Goal: Transaction & Acquisition: Purchase product/service

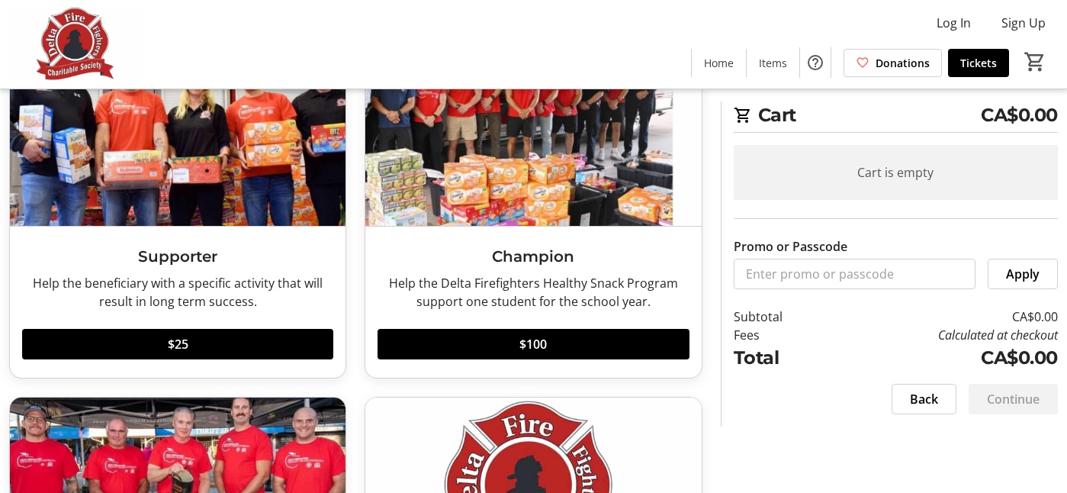
scroll to position [147, 0]
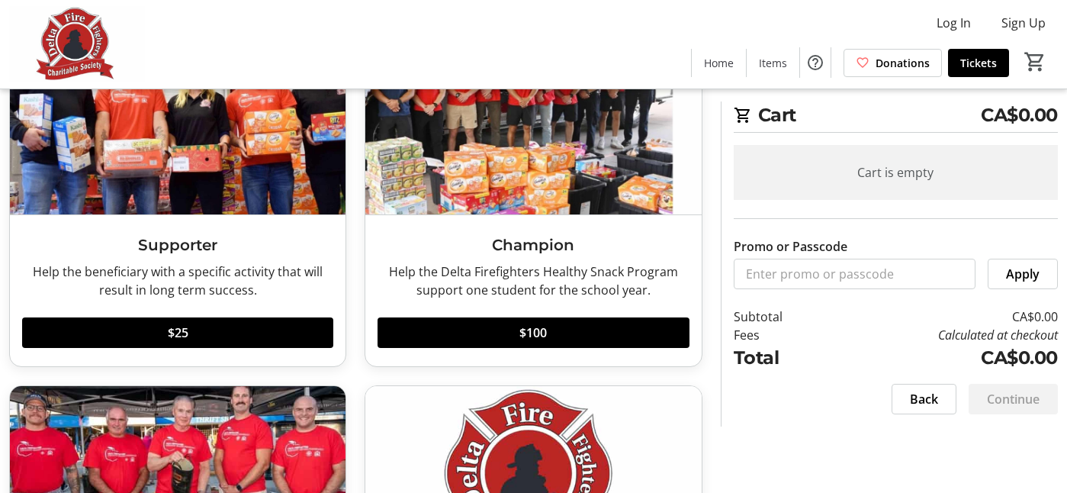
click at [970, 156] on div "Cart is empty" at bounding box center [896, 172] width 324 height 55
click at [924, 398] on span "Back" at bounding box center [924, 399] width 28 height 18
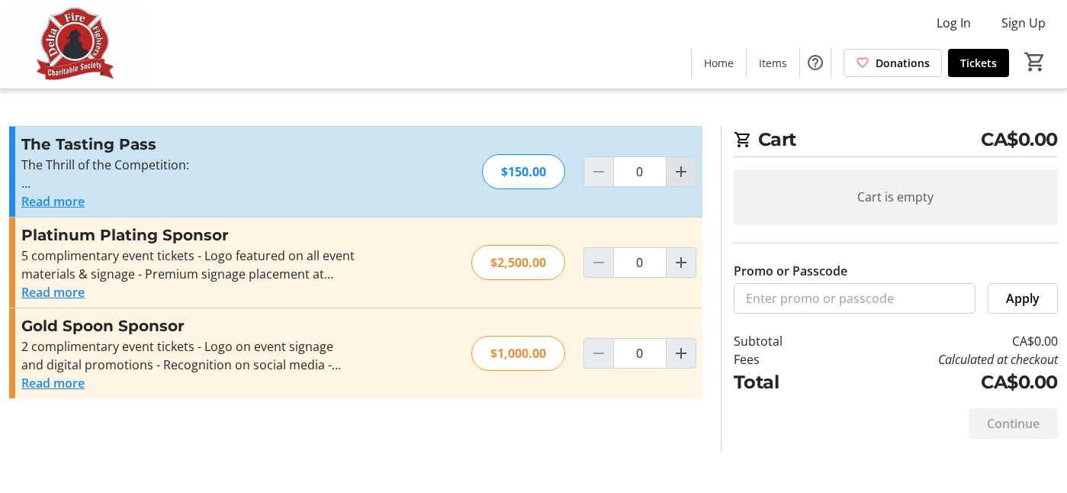
click at [677, 178] on mat-icon "Increment by one" at bounding box center [681, 171] width 18 height 18
type input "2"
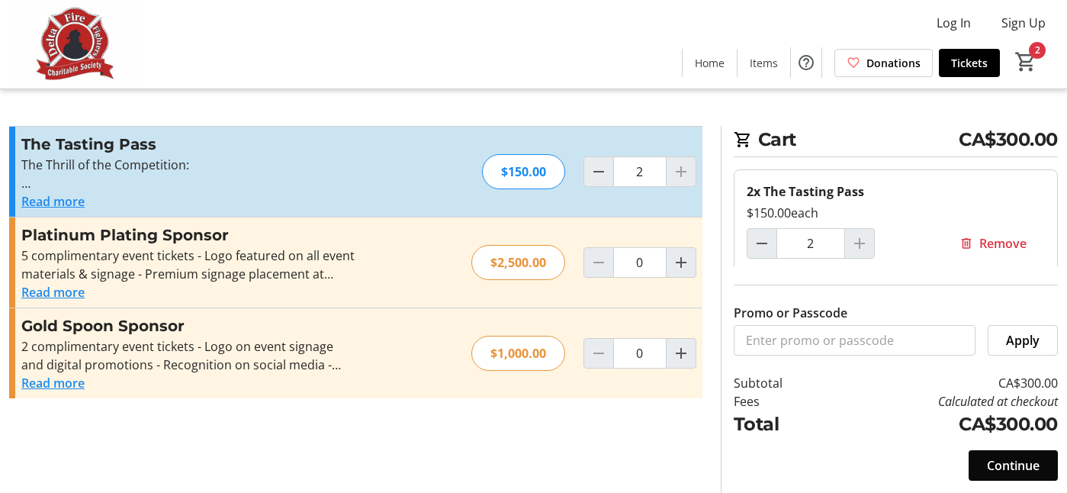
click at [1010, 462] on span "Continue" at bounding box center [1013, 465] width 53 height 18
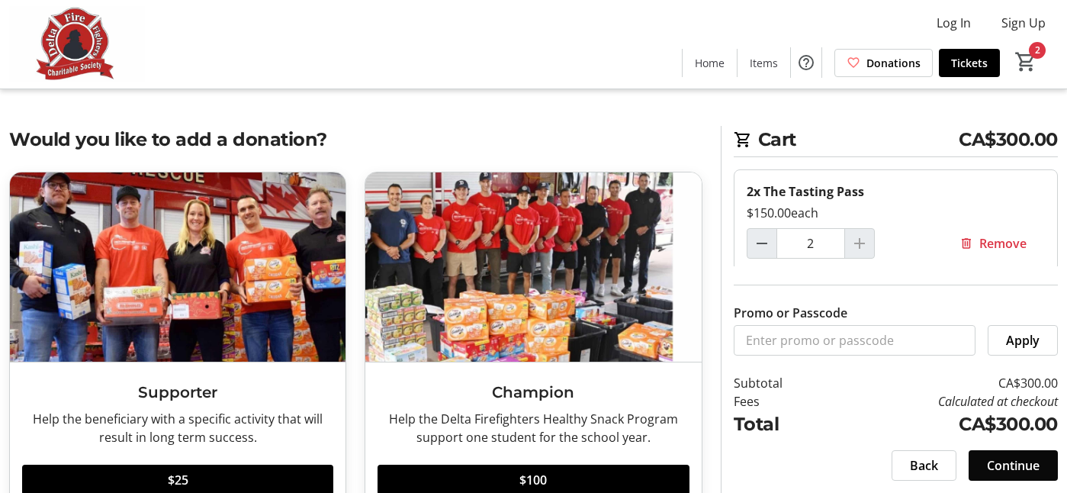
click at [1006, 468] on span "Continue" at bounding box center [1013, 465] width 53 height 18
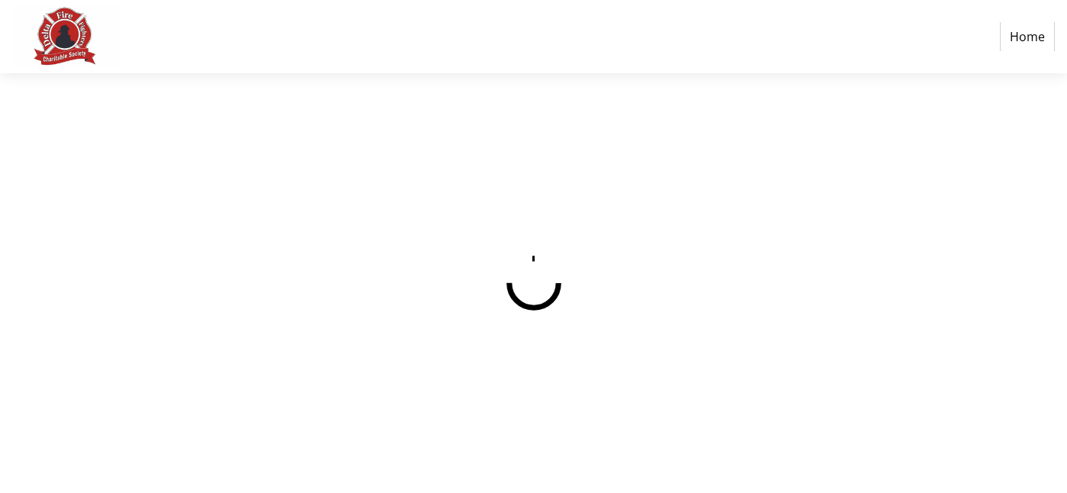
select select "CA"
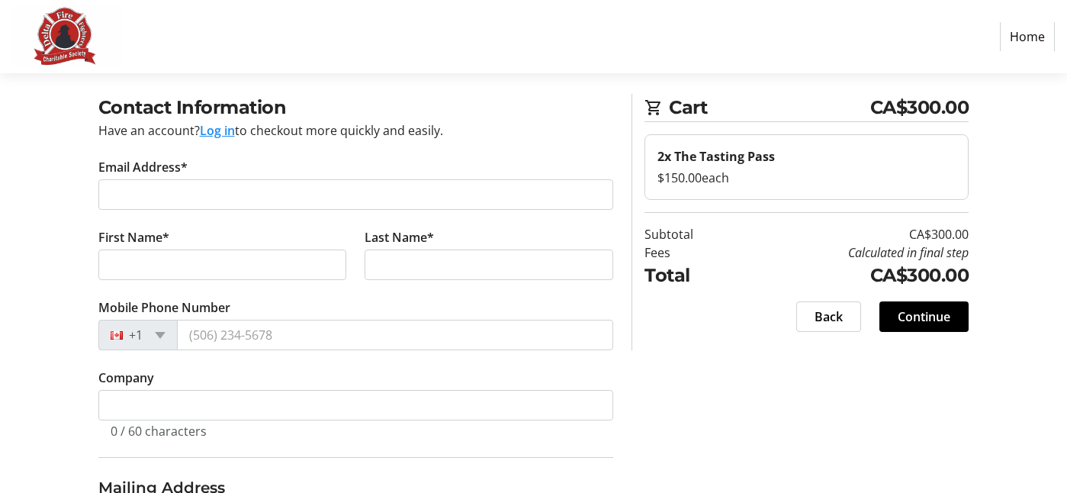
scroll to position [38, 0]
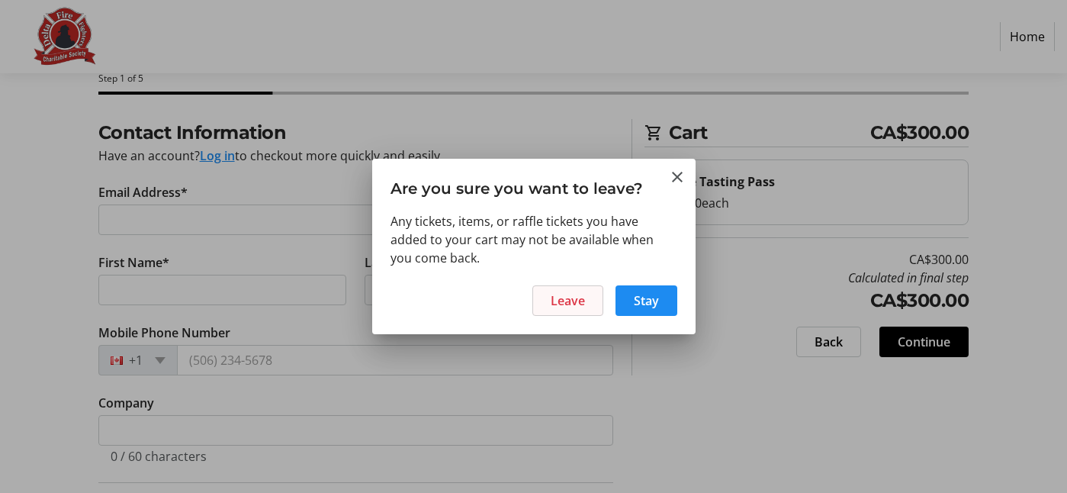
click at [583, 303] on span "Leave" at bounding box center [568, 300] width 34 height 18
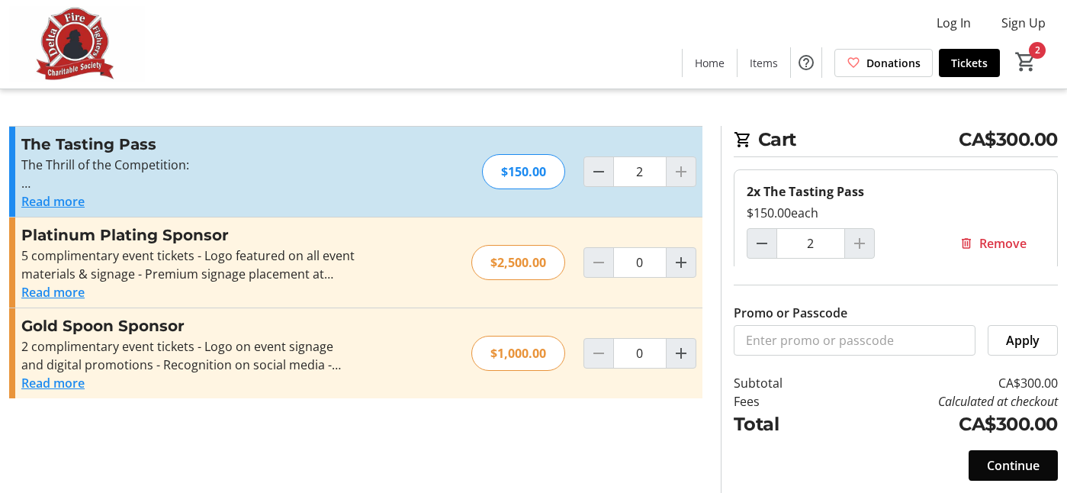
click at [1005, 466] on span "Continue" at bounding box center [1013, 465] width 53 height 18
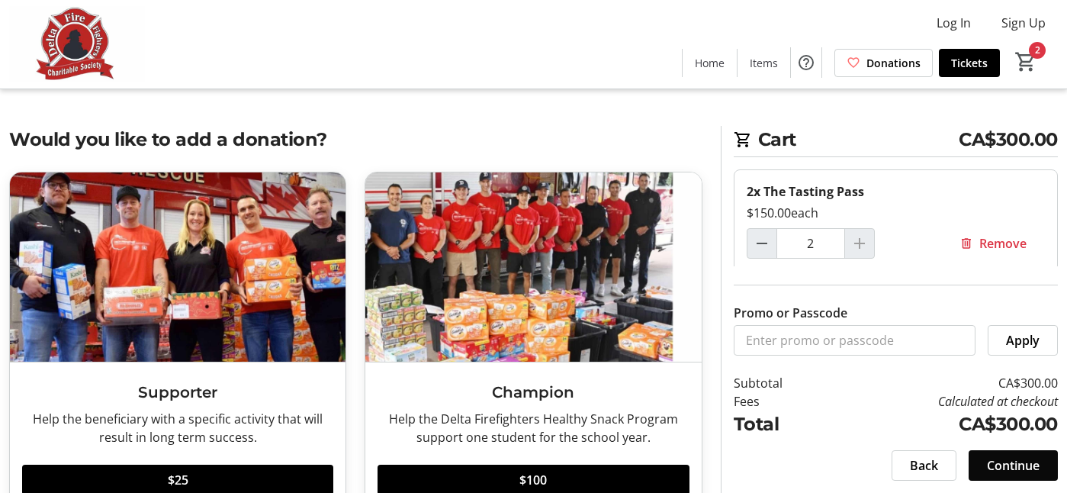
click at [1005, 466] on span "Continue" at bounding box center [1013, 465] width 53 height 18
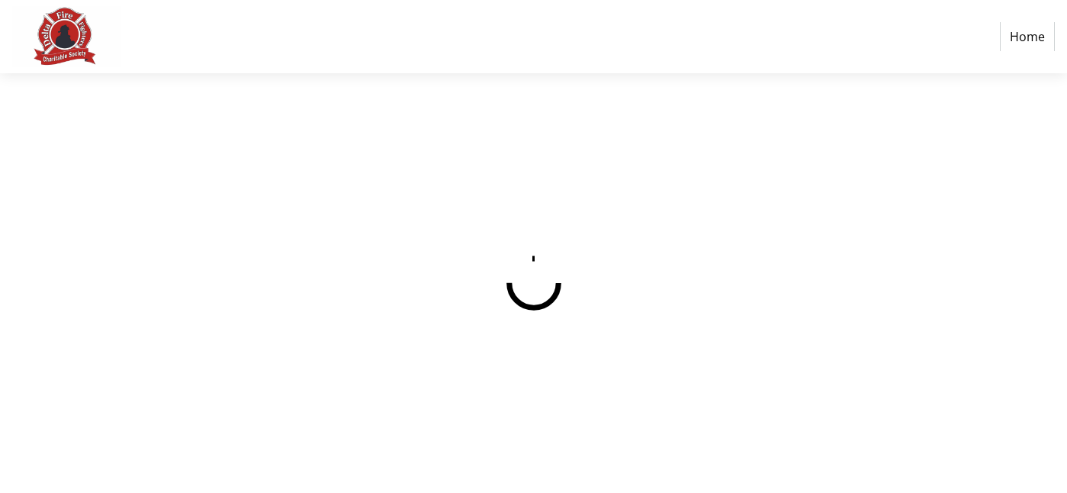
select select "CA"
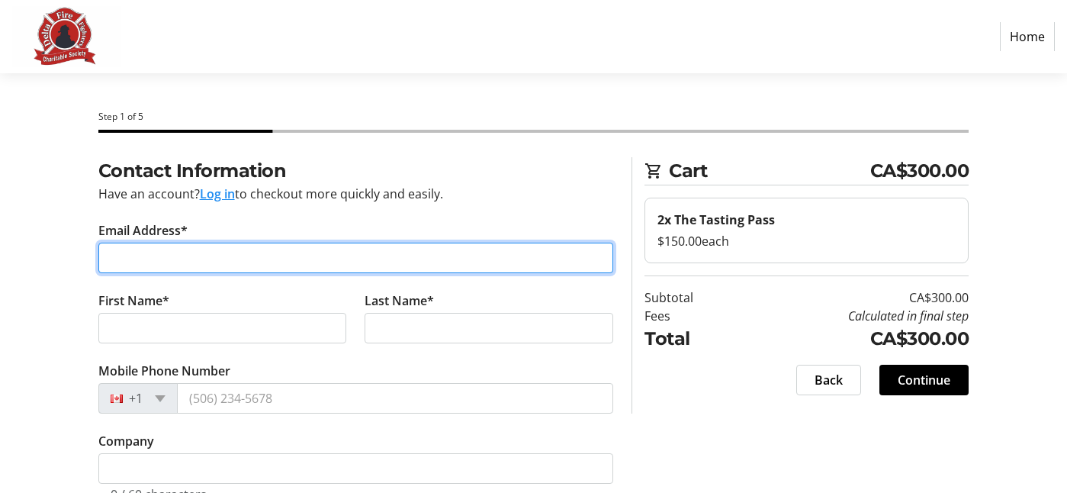
click at [185, 243] on input "Email Address*" at bounding box center [356, 258] width 516 height 31
type input "[EMAIL_ADDRESS][DOMAIN_NAME]"
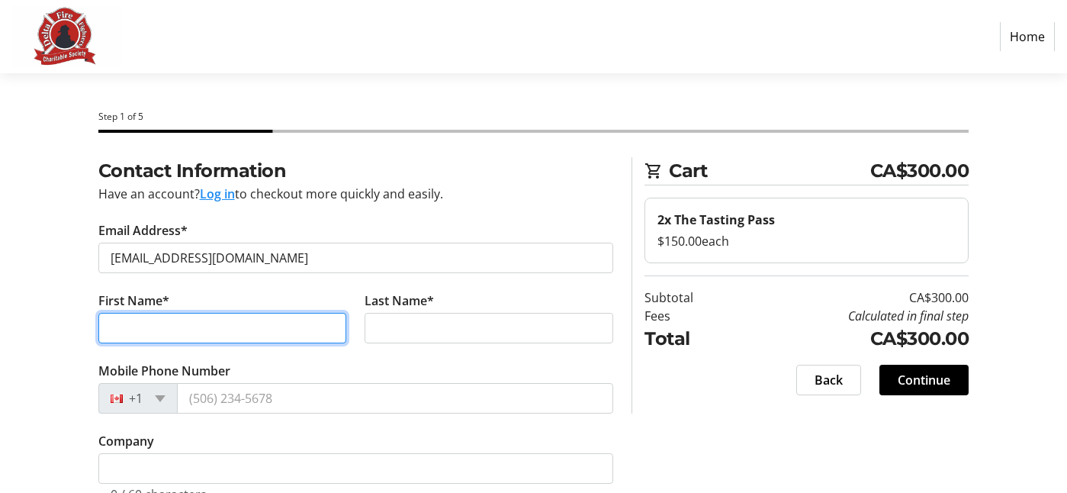
type input "[PERSON_NAME]"
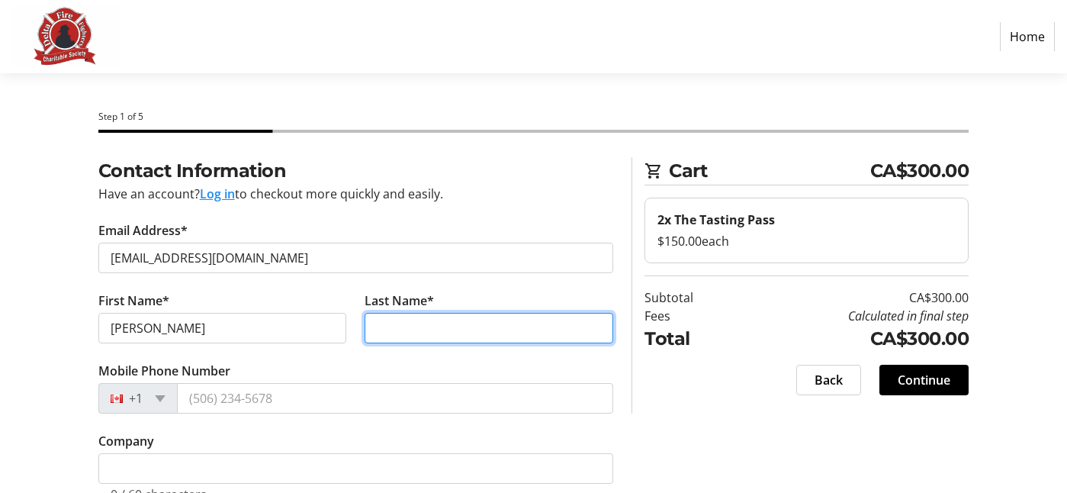
type input "[PERSON_NAME]"
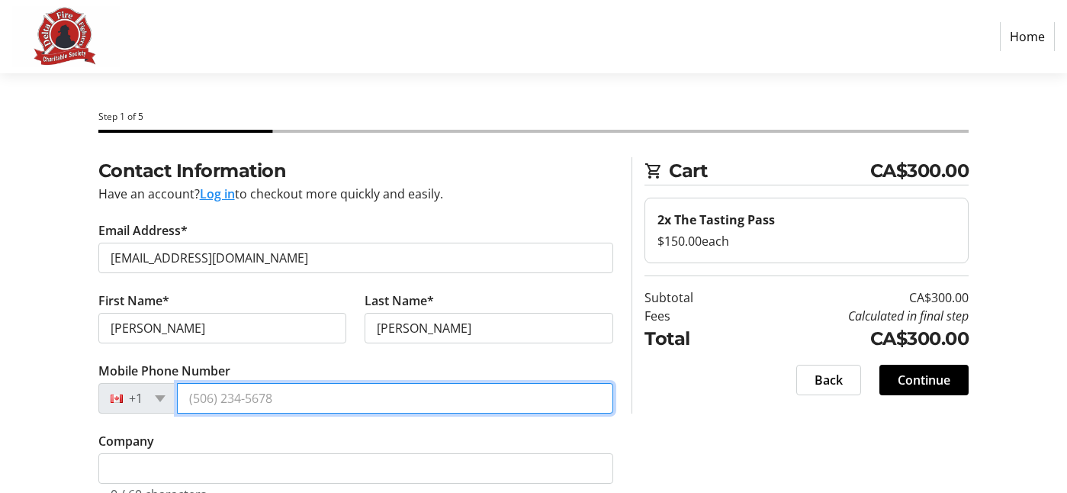
type input "[PHONE_NUMBER]"
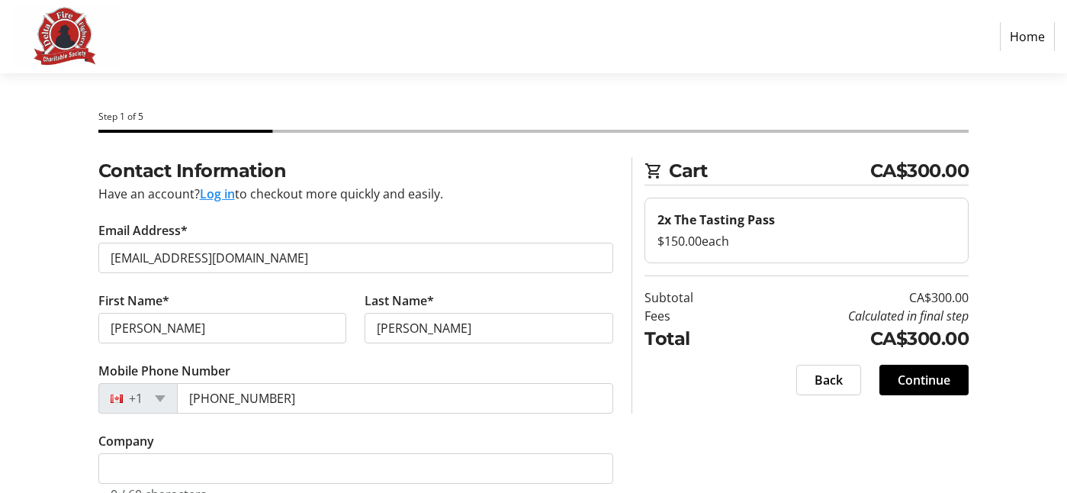
type input "[STREET_ADDRESS]"
type input "[GEOGRAPHIC_DATA]"
select select "BC"
type input "V6Y1Z5"
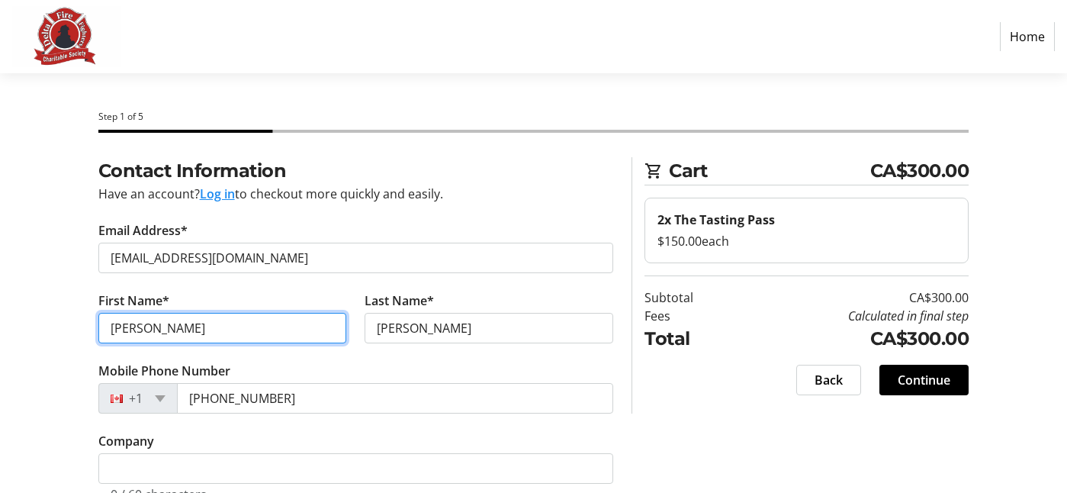
click at [118, 328] on input "[PERSON_NAME]" at bounding box center [222, 328] width 249 height 31
type input "[PERSON_NAME]"
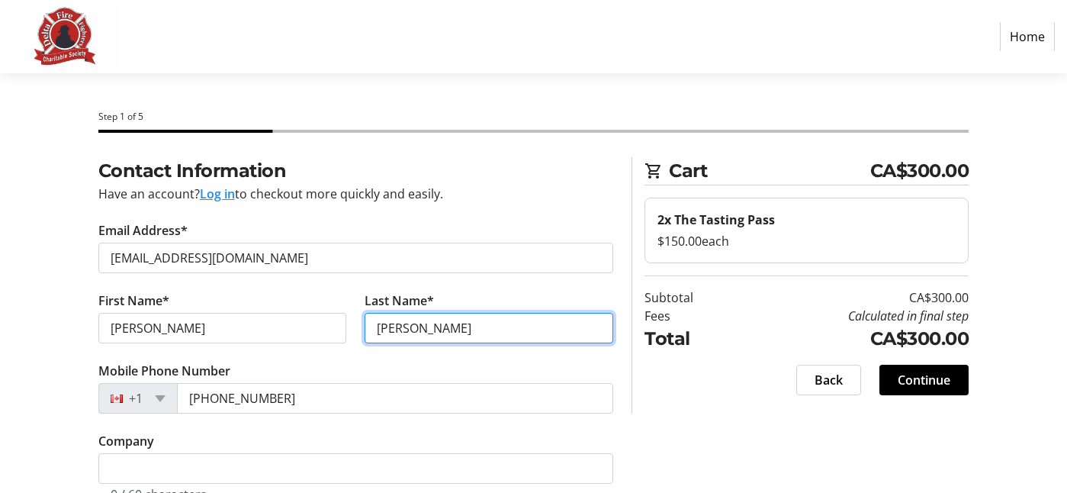
click at [386, 330] on input "[PERSON_NAME]" at bounding box center [489, 328] width 249 height 31
type input "[PERSON_NAME]"
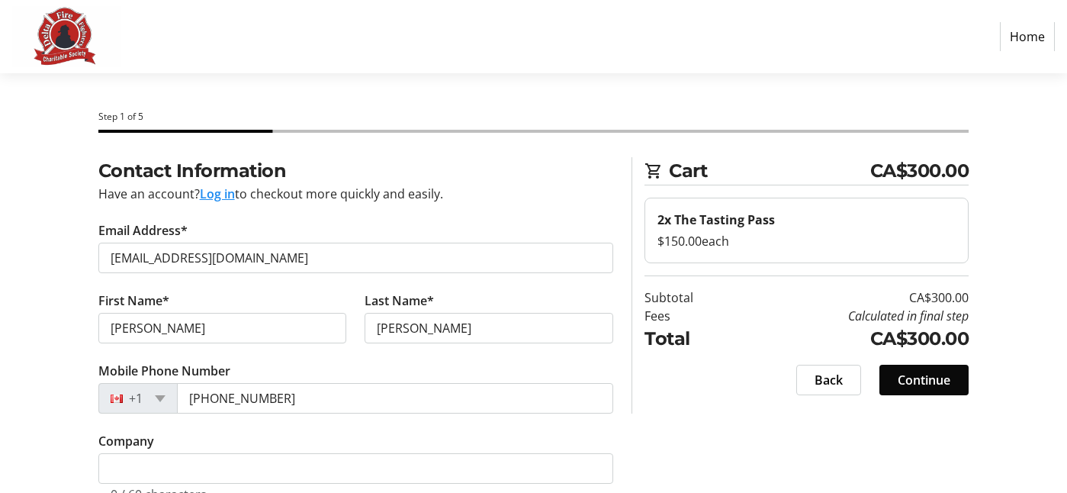
click at [932, 380] on span "Continue" at bounding box center [924, 380] width 53 height 18
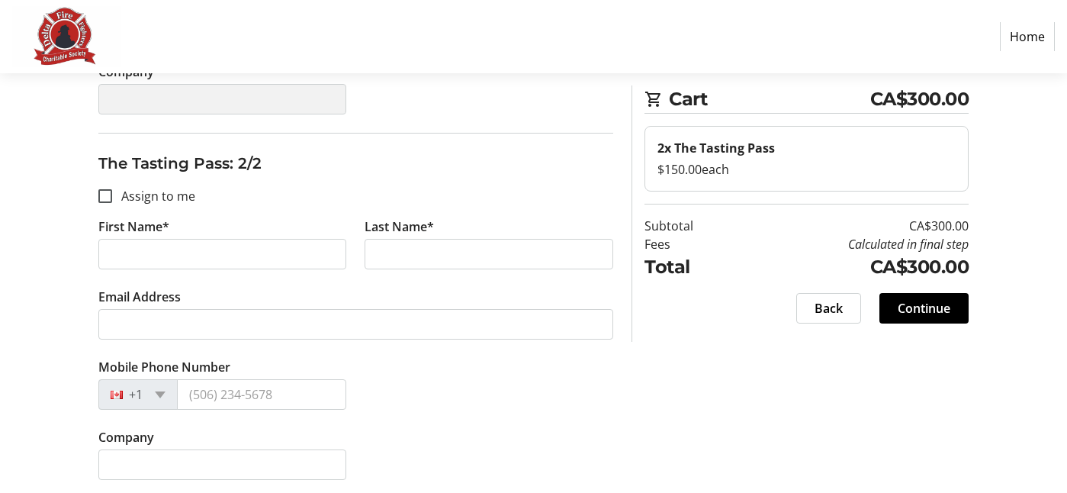
scroll to position [471, 0]
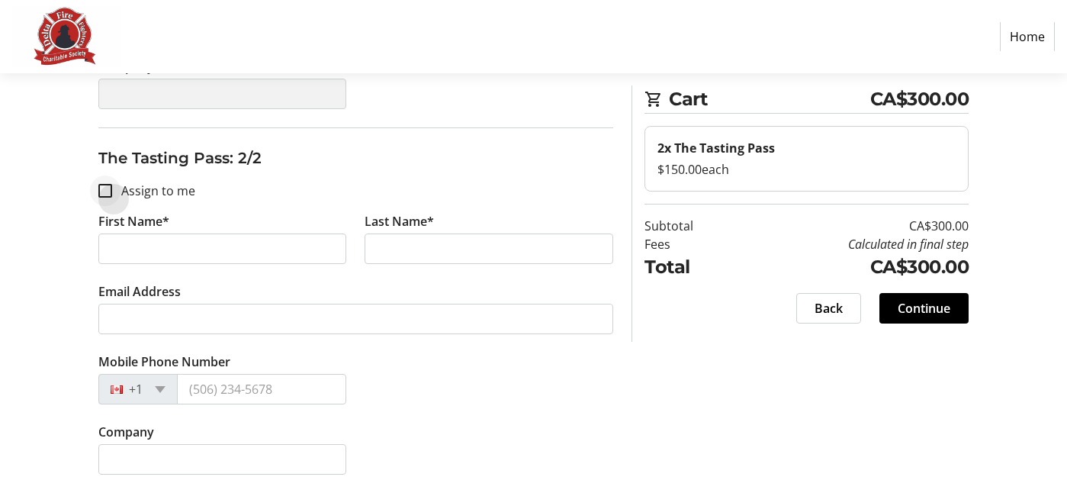
click at [111, 184] on div at bounding box center [105, 190] width 37 height 37
checkbox input "true"
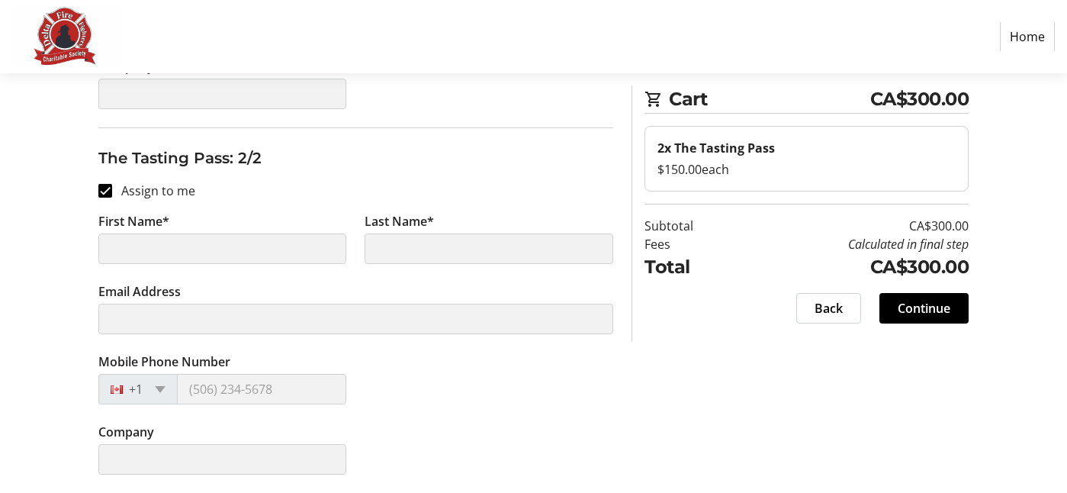
type input "[PERSON_NAME]"
type input "[EMAIL_ADDRESS][DOMAIN_NAME]"
type input "[PHONE_NUMBER]"
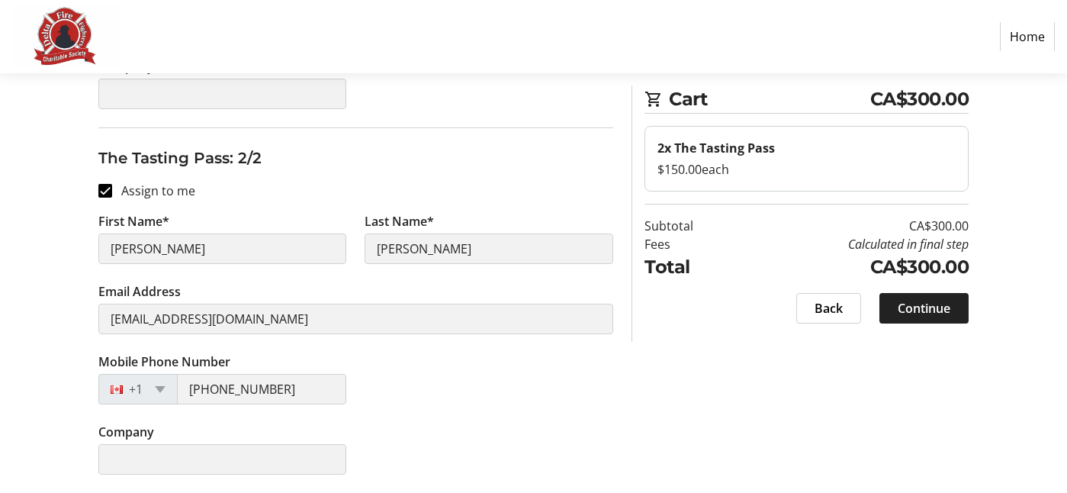
click at [942, 308] on span "Continue" at bounding box center [924, 308] width 53 height 18
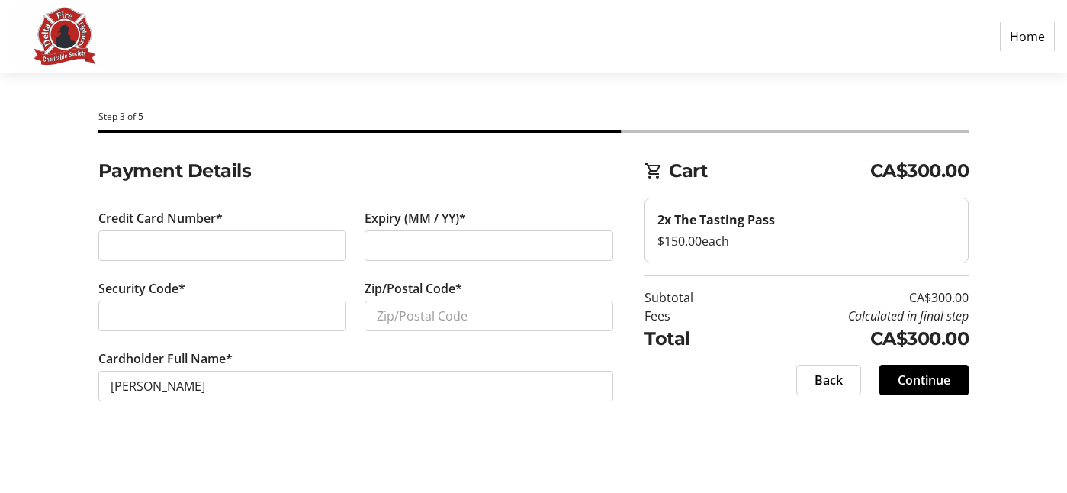
click at [213, 304] on div at bounding box center [222, 316] width 249 height 31
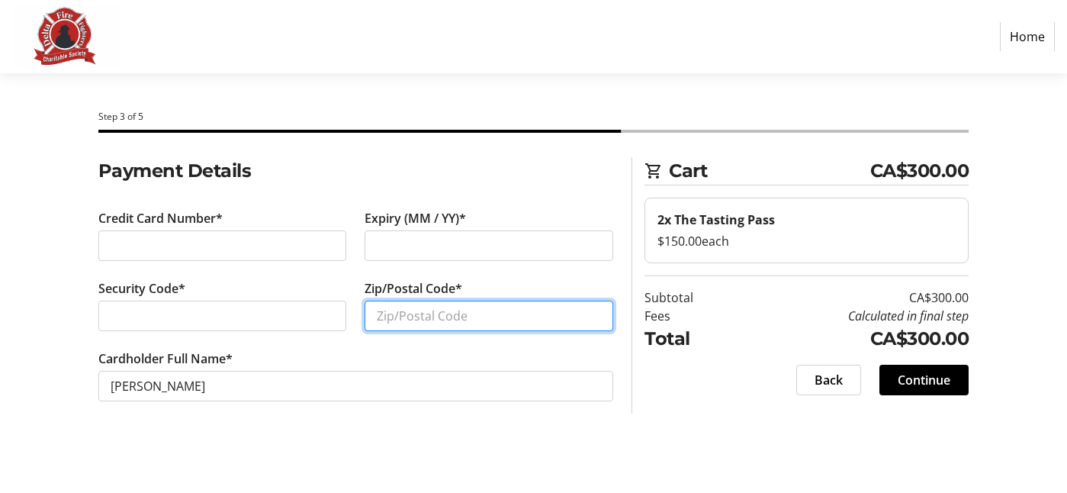
click at [426, 314] on input "Zip/Postal Code*" at bounding box center [489, 316] width 249 height 31
type input "v6y1z5"
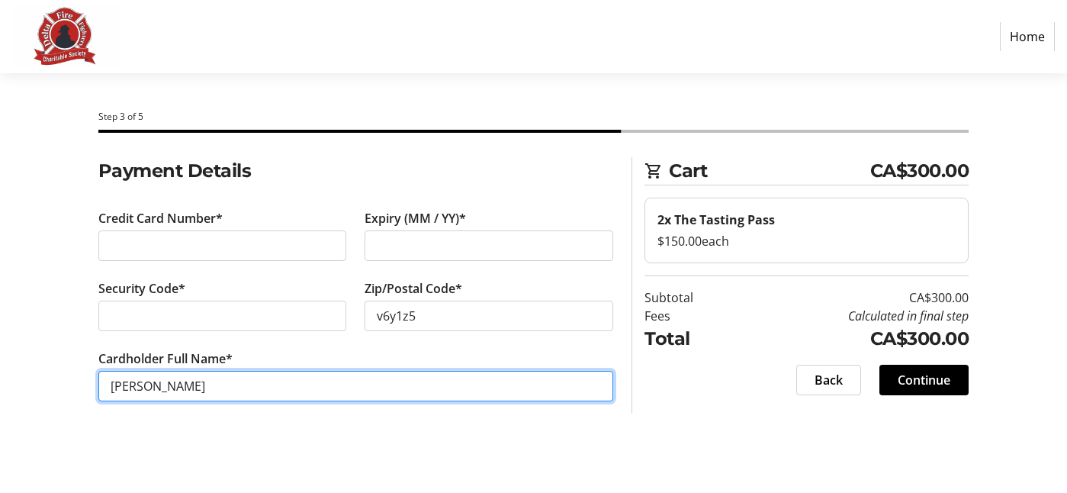
click at [147, 388] on input "[PERSON_NAME]" at bounding box center [356, 386] width 516 height 31
type input "[PERSON_NAME]"
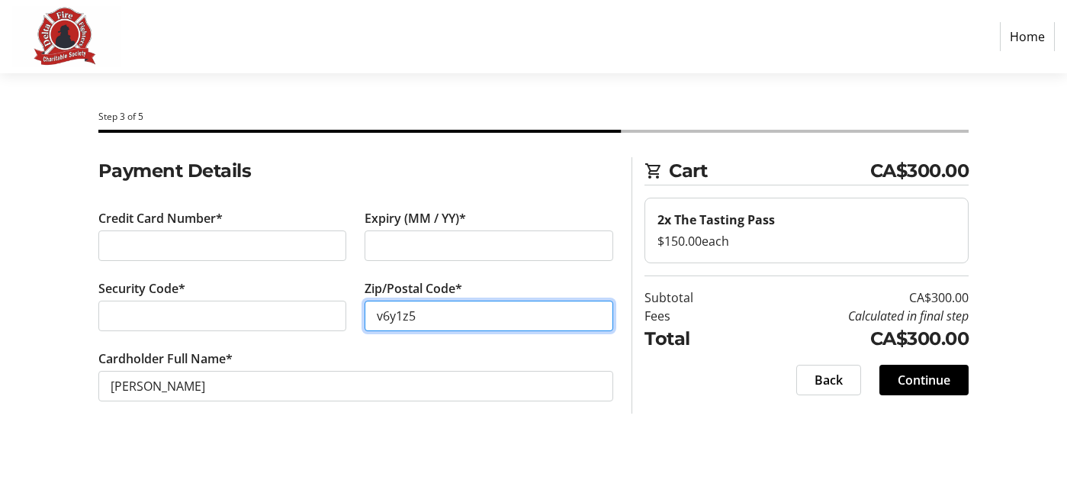
click at [384, 314] on input "v6y1z5" at bounding box center [489, 316] width 249 height 31
click at [412, 317] on input "V6y1z5" at bounding box center [489, 316] width 249 height 31
click at [399, 319] on input "V6y1Z5" at bounding box center [489, 316] width 249 height 31
type input "V6Y1Z5"
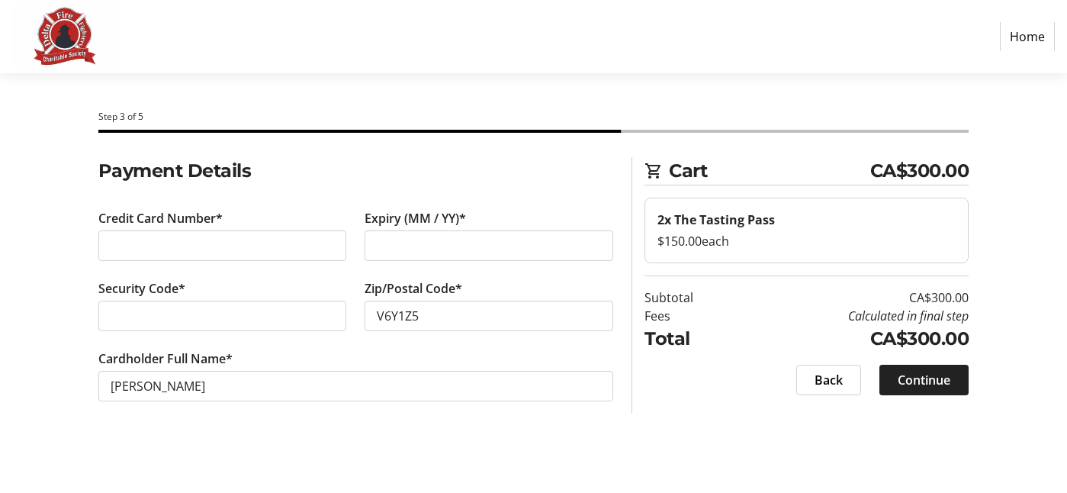
click at [915, 383] on span "Continue" at bounding box center [924, 380] width 53 height 18
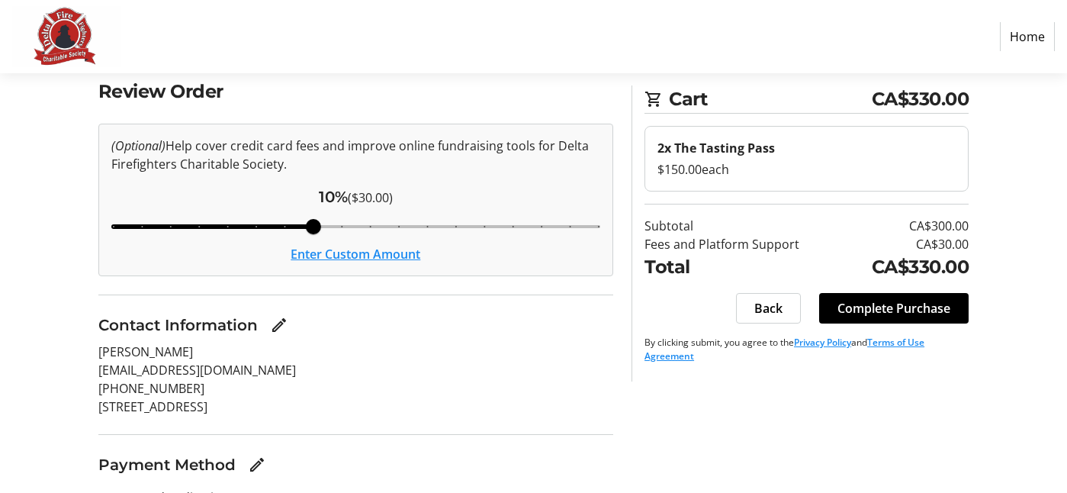
scroll to position [78, 0]
click at [388, 252] on button "Enter Custom Amount" at bounding box center [356, 255] width 130 height 18
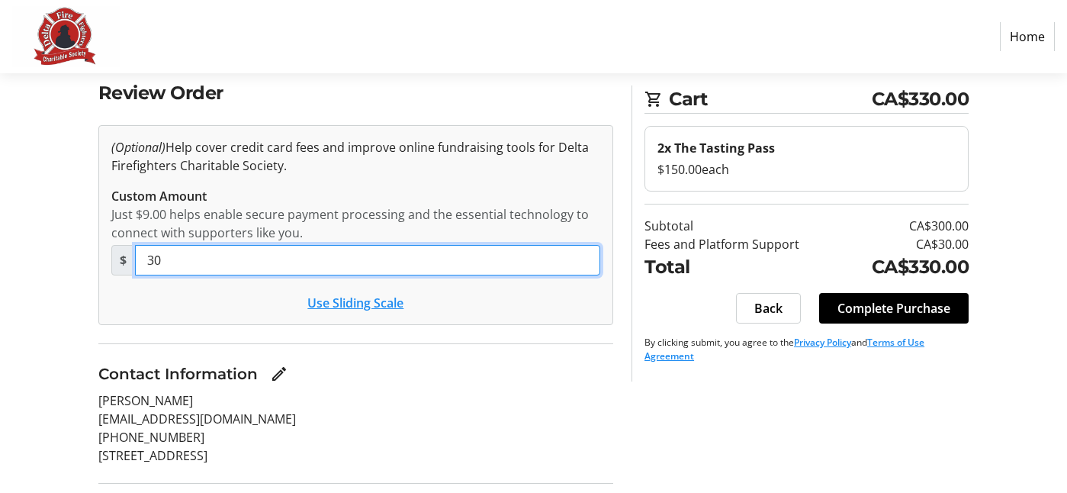
drag, startPoint x: 171, startPoint y: 261, endPoint x: 151, endPoint y: 261, distance: 19.8
click at [151, 261] on input "30" at bounding box center [368, 260] width 466 height 31
type input "3"
type input "0"
type input "10"
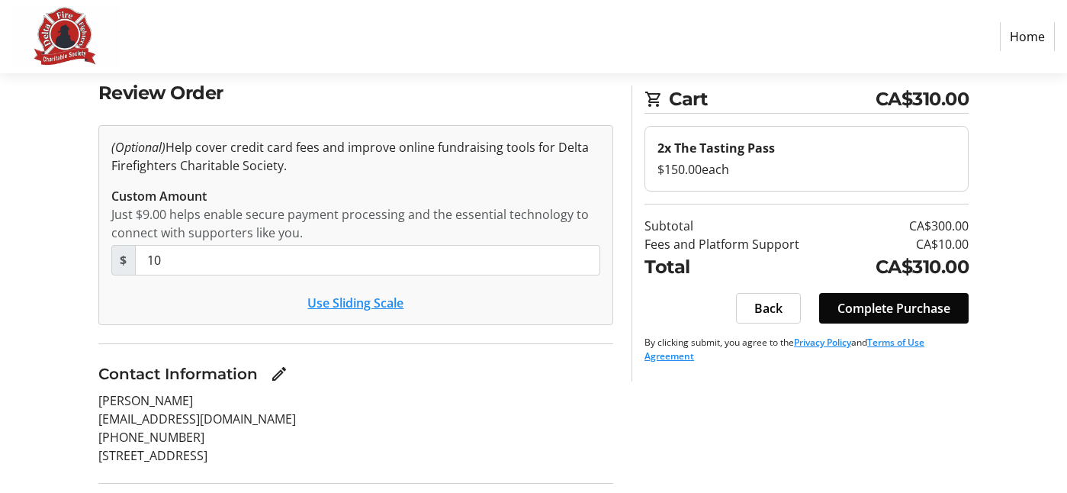
click at [867, 308] on span "Complete Purchase" at bounding box center [894, 308] width 113 height 18
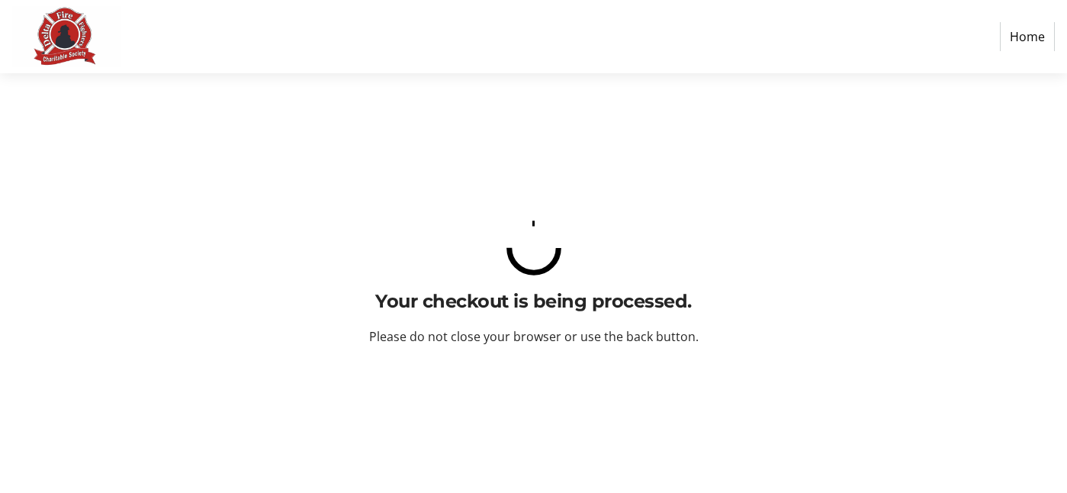
scroll to position [0, 0]
